Goal: Use online tool/utility: Use online tool/utility

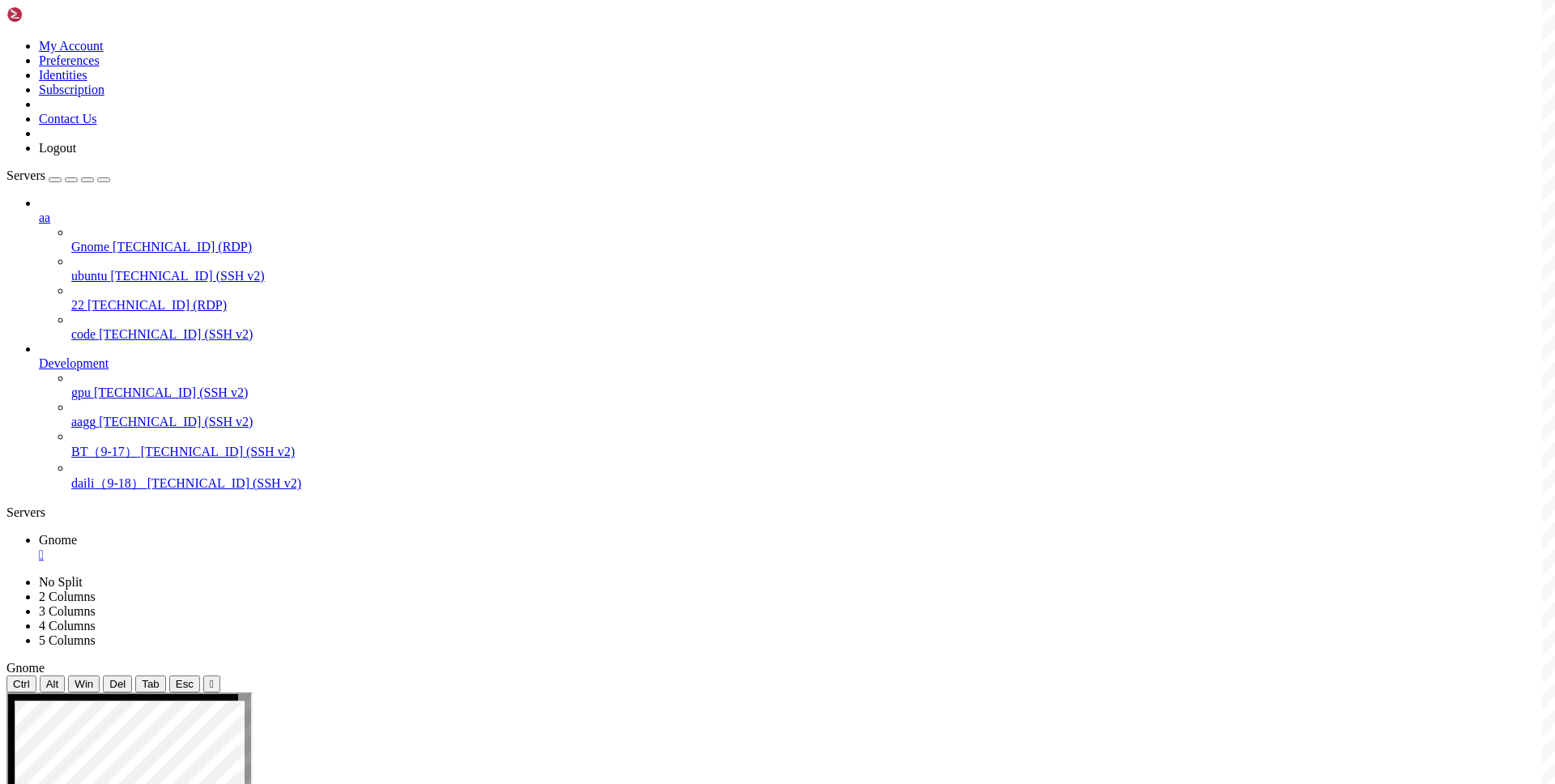
click at [286, 548] on div "" at bounding box center [793, 555] width 1509 height 15
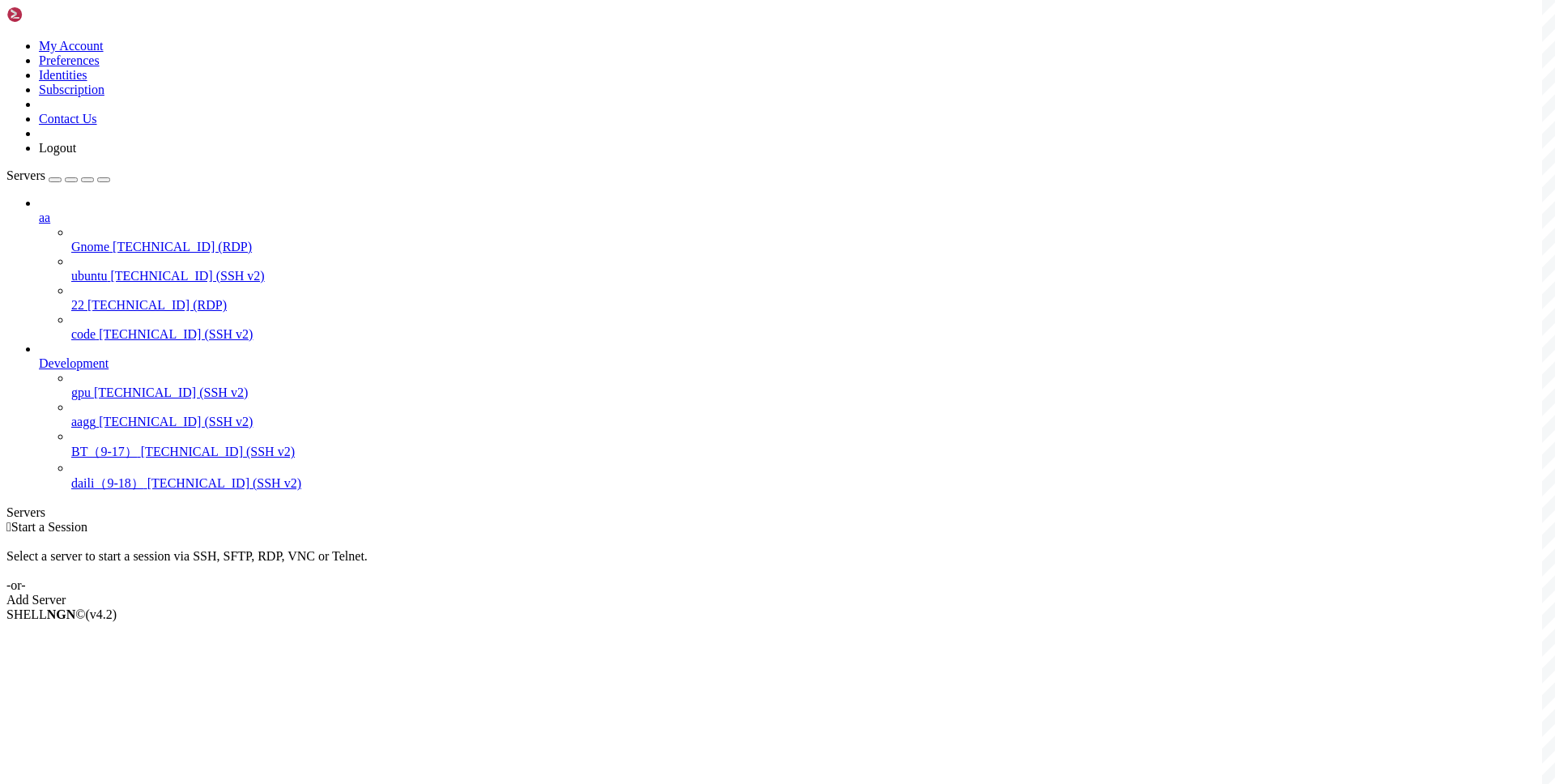
click at [420, 520] on div " Start a Session Select a server to start a session via SSH, SFTP, RDP, VNC or…" at bounding box center [778, 564] width 1542 height 87
